Goal: Task Accomplishment & Management: Complete application form

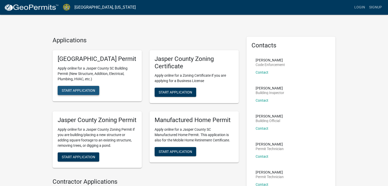
click at [79, 92] on span "Start Application" at bounding box center [78, 90] width 33 height 4
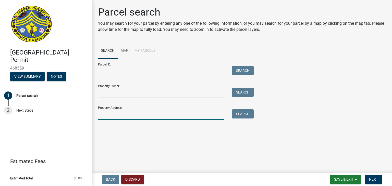
click at [127, 115] on input "Property Address:" at bounding box center [161, 114] width 126 height 10
click at [245, 114] on button "Search" at bounding box center [243, 113] width 22 height 9
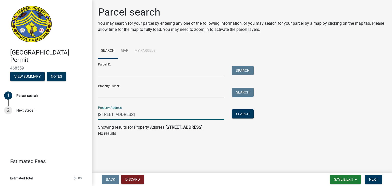
click at [105, 115] on input "[STREET_ADDRESS]" at bounding box center [161, 114] width 126 height 10
type input "[STREET_ADDRESS]"
click at [242, 115] on button "Search" at bounding box center [243, 113] width 22 height 9
drag, startPoint x: 164, startPoint y: 116, endPoint x: 94, endPoint y: 115, distance: 70.4
click at [94, 115] on div "Parcel search You may search for your parcel by entering any one of the followi…" at bounding box center [242, 73] width 300 height 135
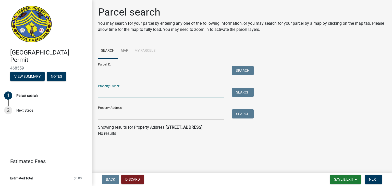
click at [117, 96] on input "Property Owner:" at bounding box center [161, 93] width 126 height 10
click at [240, 94] on button "Search" at bounding box center [243, 92] width 22 height 9
click at [145, 90] on input "[PERSON_NAME]" at bounding box center [161, 93] width 126 height 10
type input "[PERSON_NAME]"
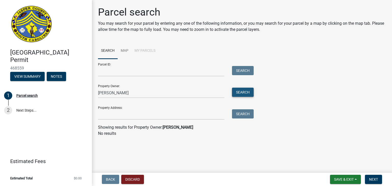
click at [240, 92] on button "Search" at bounding box center [243, 92] width 22 height 9
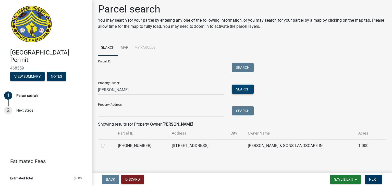
scroll to position [4, 0]
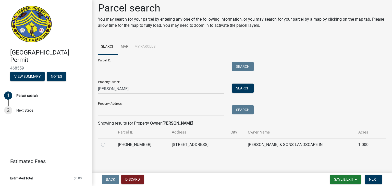
click at [261, 145] on td "[PERSON_NAME] & SONS LANDSCAPE IN" at bounding box center [300, 145] width 110 height 13
click at [375, 179] on span "Next" at bounding box center [373, 180] width 9 height 4
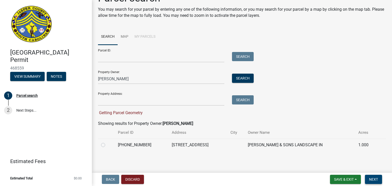
scroll to position [14, 0]
click at [107, 142] on label at bounding box center [107, 142] width 0 height 0
click at [107, 145] on input "radio" at bounding box center [108, 143] width 3 height 3
radio input "true"
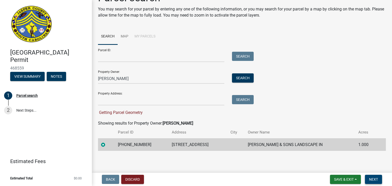
scroll to position [4, 0]
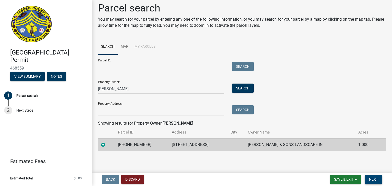
click at [373, 181] on span "Next" at bounding box center [373, 180] width 9 height 4
